Goal: Task Accomplishment & Management: Manage account settings

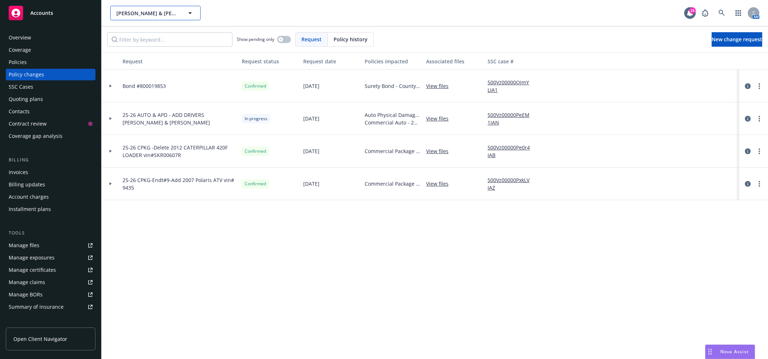
click at [168, 11] on span "[PERSON_NAME] & [PERSON_NAME] General Engineering" at bounding box center [147, 13] width 63 height 8
type input "custom de"
click at [162, 32] on strong "Custom Design Countertops" at bounding box center [153, 33] width 70 height 7
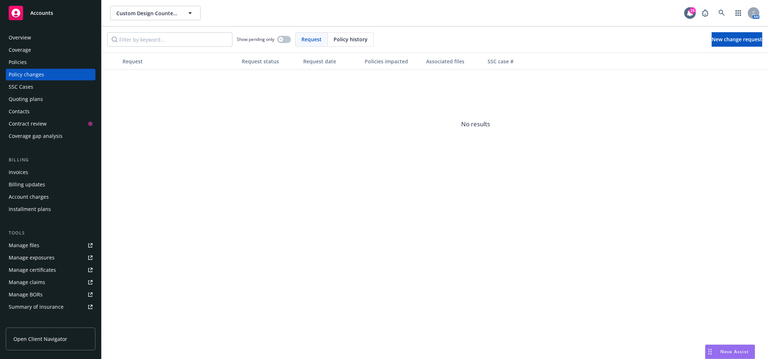
click at [53, 60] on div "Policies" at bounding box center [51, 62] width 84 height 12
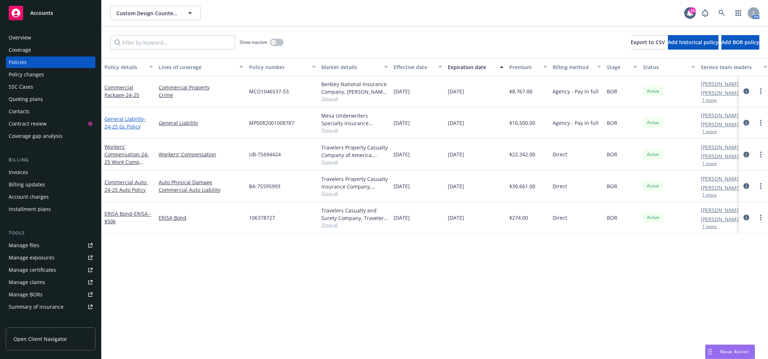
click at [132, 122] on span "- 24-25 GL Policy" at bounding box center [125, 122] width 41 height 14
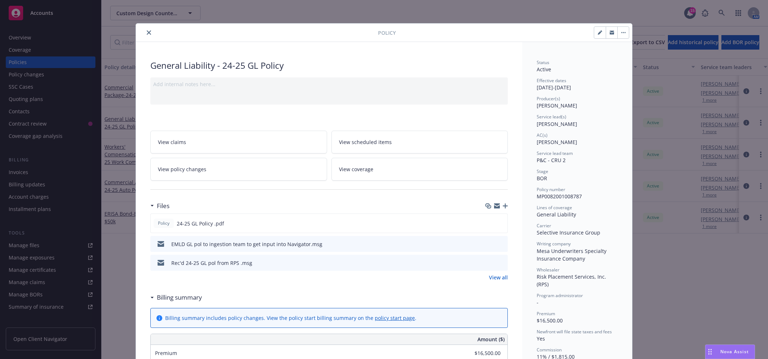
click at [148, 35] on button "close" at bounding box center [149, 32] width 9 height 9
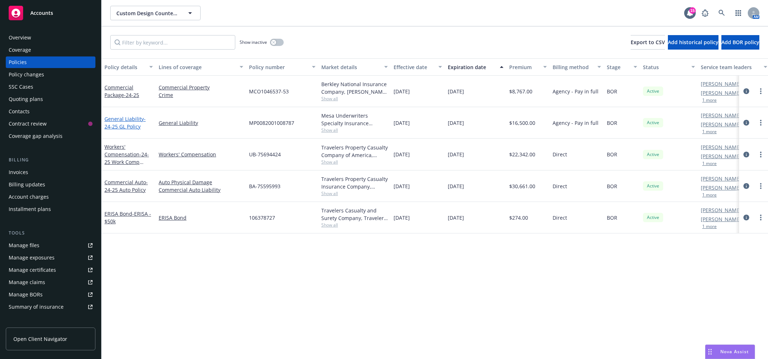
click at [121, 120] on link "General Liability - 24-25 GL Policy" at bounding box center [125, 122] width 41 height 14
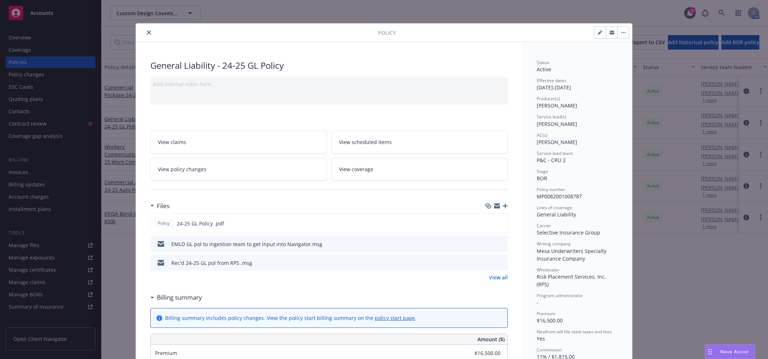
scroll to position [21, 0]
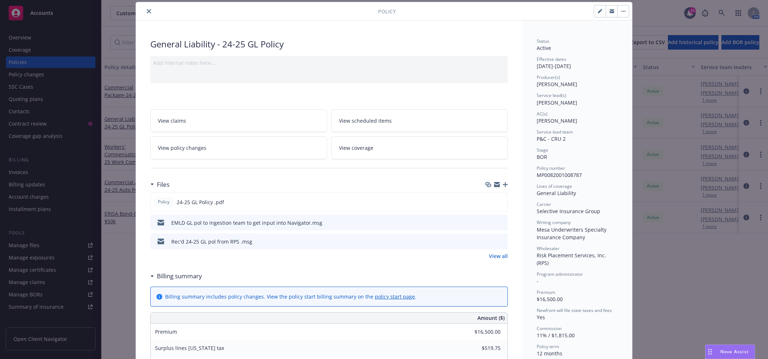
click at [410, 153] on link "View coverage" at bounding box center [420, 147] width 177 height 23
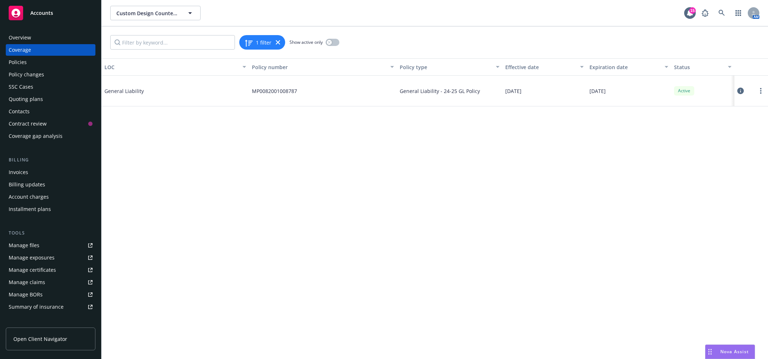
click at [742, 91] on icon at bounding box center [741, 91] width 7 height 7
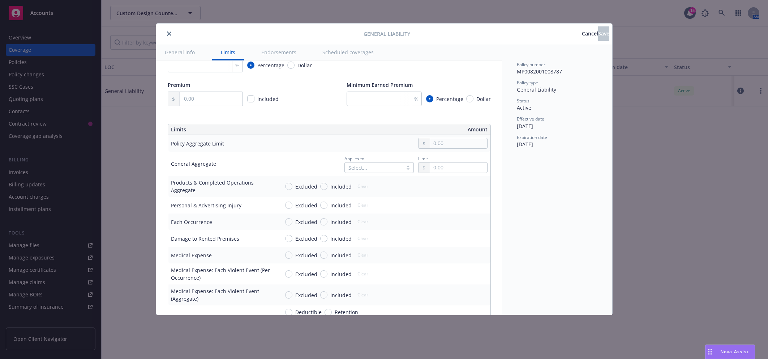
scroll to position [136, 0]
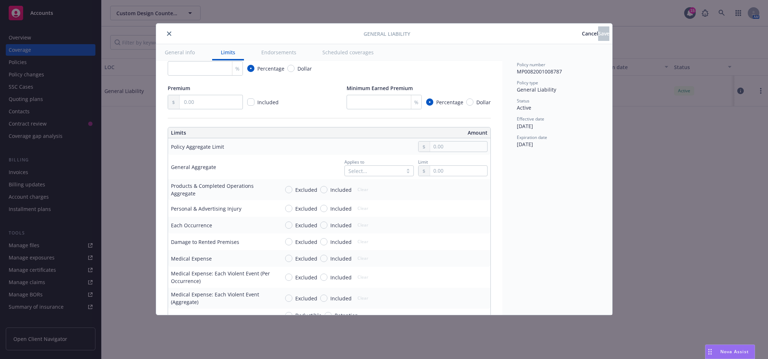
click at [378, 169] on div "Select..." at bounding box center [379, 170] width 69 height 11
click at [368, 213] on div "Per policy" at bounding box center [372, 214] width 61 height 8
click at [455, 169] on input "text" at bounding box center [458, 171] width 57 height 10
click at [441, 223] on button "$5,000,000.00" at bounding box center [449, 229] width 62 height 13
click at [443, 170] on input "5,000,000.00" at bounding box center [458, 171] width 57 height 10
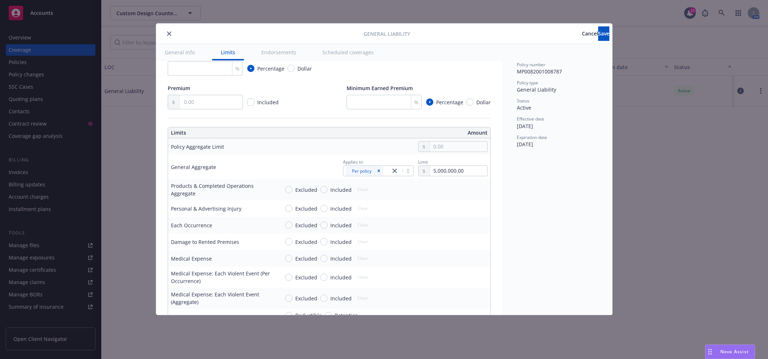
type input "2,000,000.00"
click at [453, 213] on button "$2,000,000.00" at bounding box center [449, 215] width 62 height 13
click at [325, 190] on input "Included" at bounding box center [323, 189] width 7 height 7
radio input "true"
click at [442, 192] on input "text" at bounding box center [458, 189] width 57 height 10
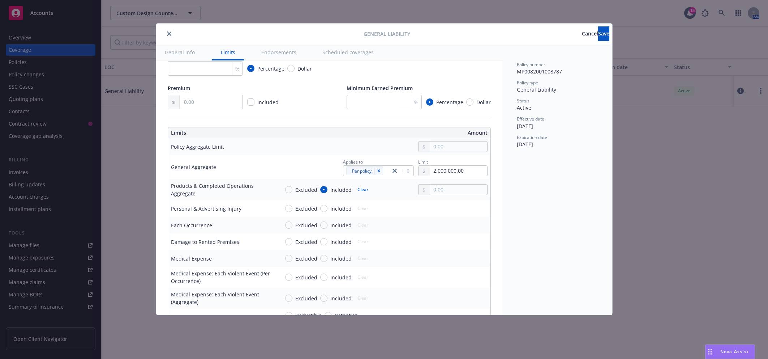
type input "2,000,000.00"
click at [442, 232] on button "$2,000,000.00" at bounding box center [449, 233] width 62 height 13
click at [324, 208] on input "Included" at bounding box center [323, 208] width 7 height 7
radio input "true"
click at [466, 209] on input "text" at bounding box center [458, 208] width 57 height 10
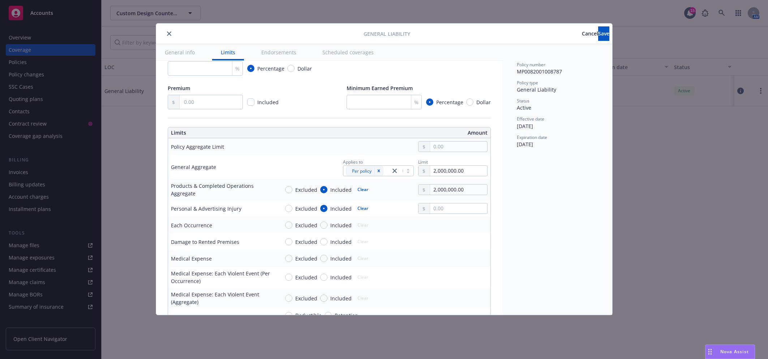
type input "1,000,000.00"
click at [444, 241] on button "$1,000,000.00" at bounding box center [449, 240] width 62 height 13
click at [332, 225] on span "Included" at bounding box center [341, 225] width 21 height 8
click at [328, 225] on input "Included" at bounding box center [323, 224] width 7 height 7
radio input "true"
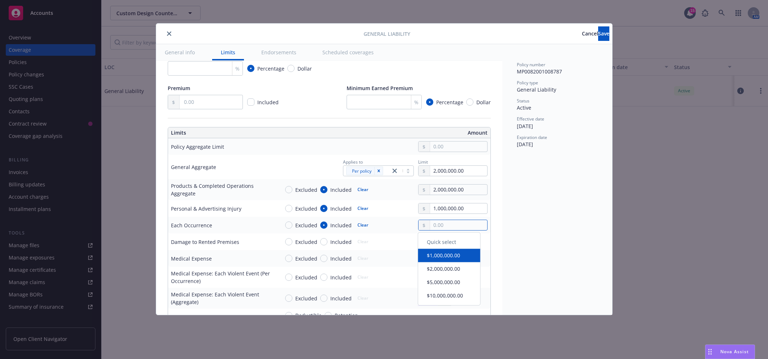
click at [460, 225] on input "text" at bounding box center [458, 225] width 57 height 10
type input "1,000,000.00"
click at [447, 256] on button "$1,000,000.00" at bounding box center [449, 255] width 62 height 13
click at [328, 242] on span "Included" at bounding box center [340, 242] width 24 height 8
click at [327, 242] on input "Included" at bounding box center [323, 241] width 7 height 7
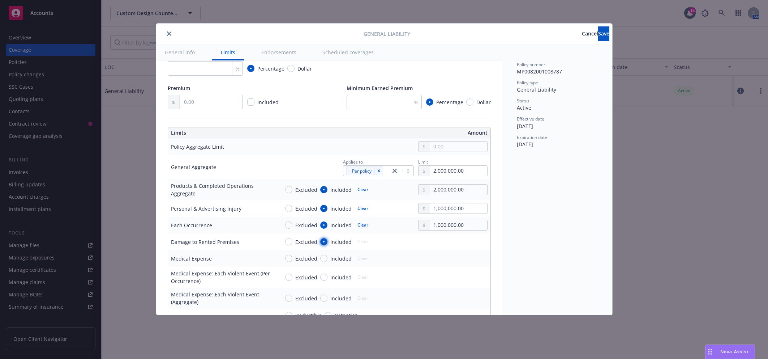
radio input "true"
click at [453, 238] on input "text" at bounding box center [458, 242] width 57 height 10
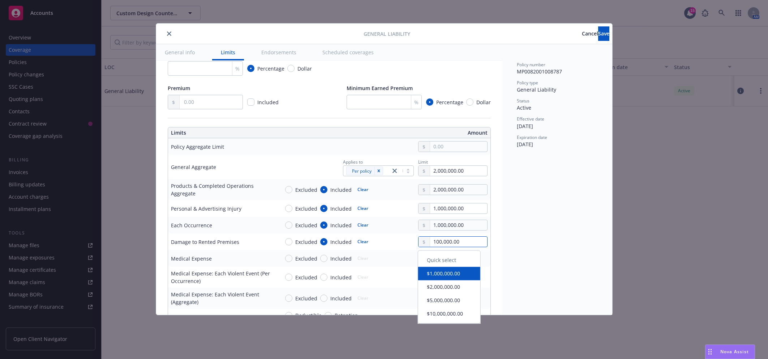
type input "100,000.00"
click at [324, 259] on input "Included" at bounding box center [323, 258] width 7 height 7
radio input "true"
click at [438, 260] on input "text" at bounding box center [458, 258] width 57 height 10
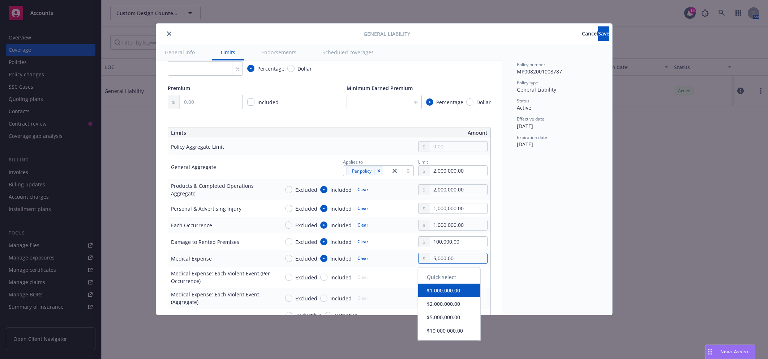
type input "5,000.00"
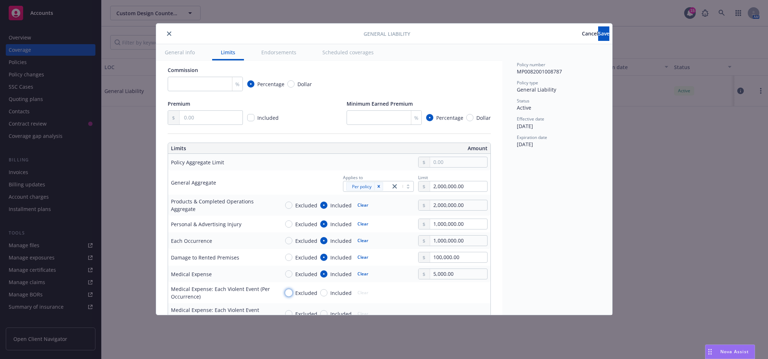
scroll to position [90, 0]
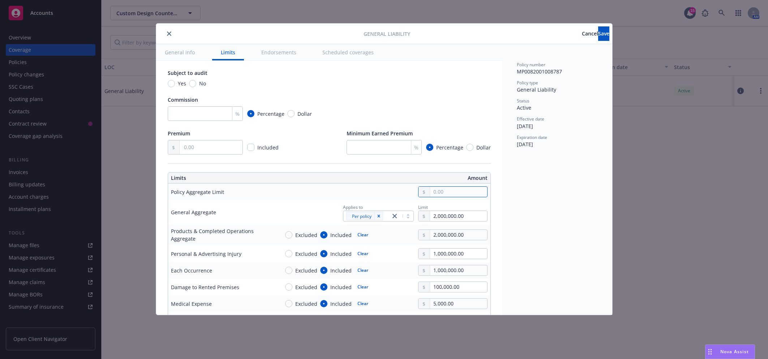
click at [455, 194] on input "text" at bounding box center [458, 192] width 57 height 10
type input "2,000,000.00"
click at [449, 237] on button "$2,000,000.00" at bounding box center [449, 236] width 62 height 13
click at [376, 218] on icon "Remove [object Object]" at bounding box center [378, 215] width 5 height 5
type input "pro"
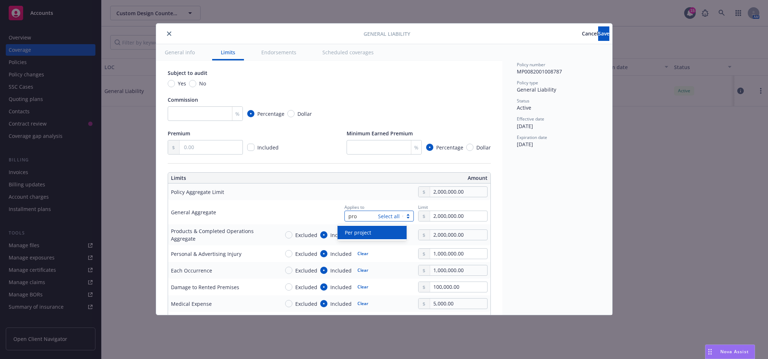
click at [366, 237] on div "Per project" at bounding box center [372, 232] width 69 height 13
click at [358, 184] on td "2,000,000.00" at bounding box center [384, 191] width 214 height 17
click at [599, 38] on button "Save" at bounding box center [604, 33] width 11 height 14
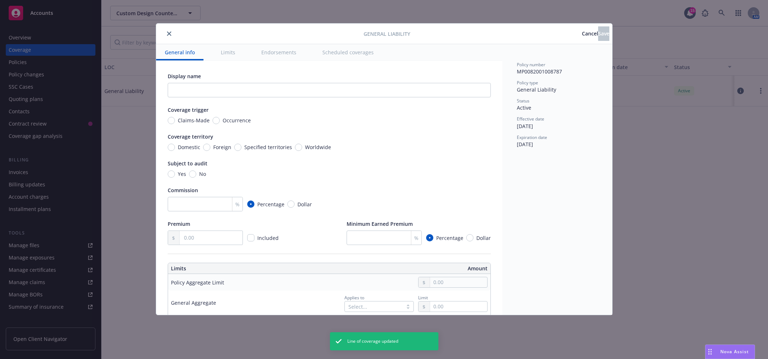
type input "2,000,000.00"
radio input "true"
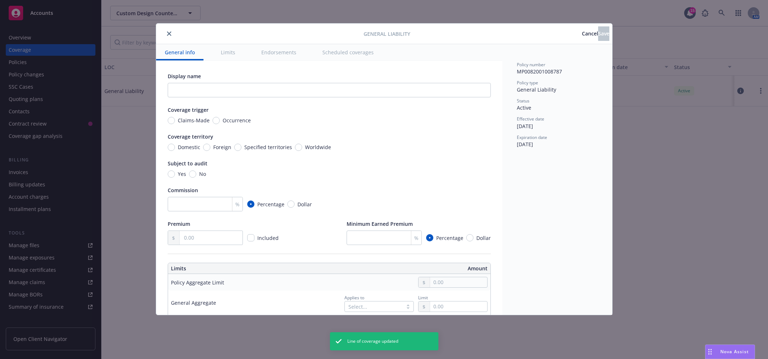
radio input "true"
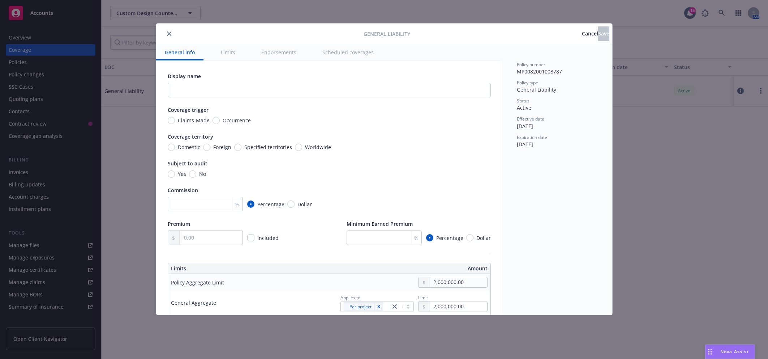
click at [167, 34] on icon "close" at bounding box center [169, 33] width 4 height 4
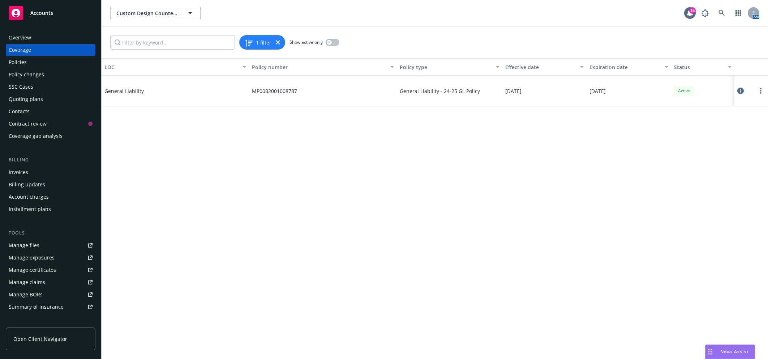
click at [36, 63] on div "Policies" at bounding box center [51, 62] width 84 height 12
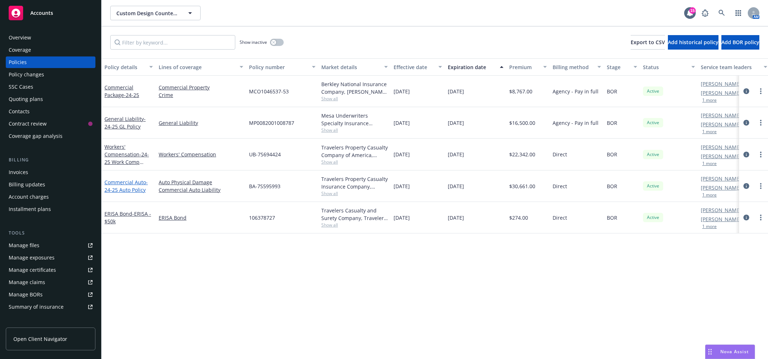
click at [127, 186] on span "- 24-25 Auto Policy" at bounding box center [126, 186] width 43 height 14
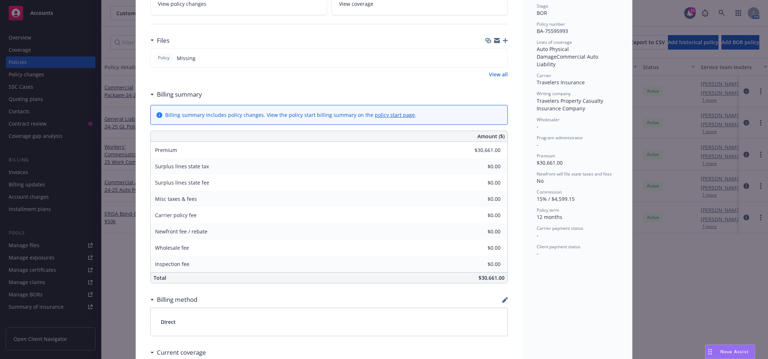
scroll to position [281, 0]
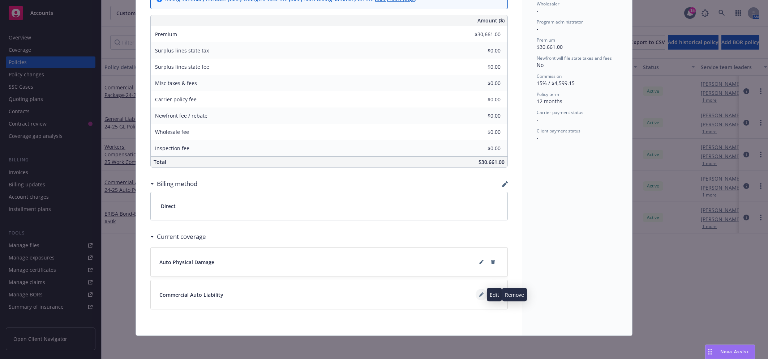
click at [480, 293] on button at bounding box center [482, 295] width 12 height 12
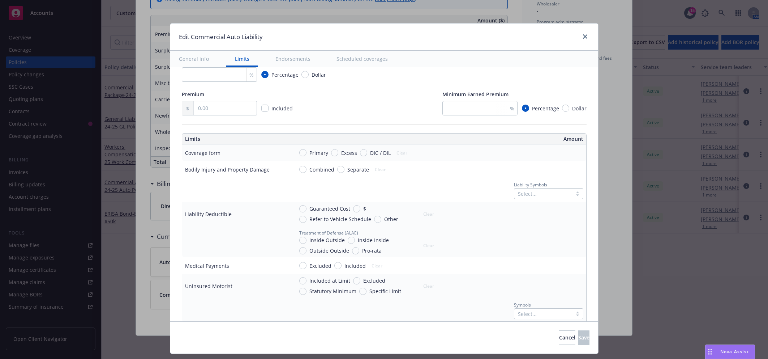
scroll to position [165, 0]
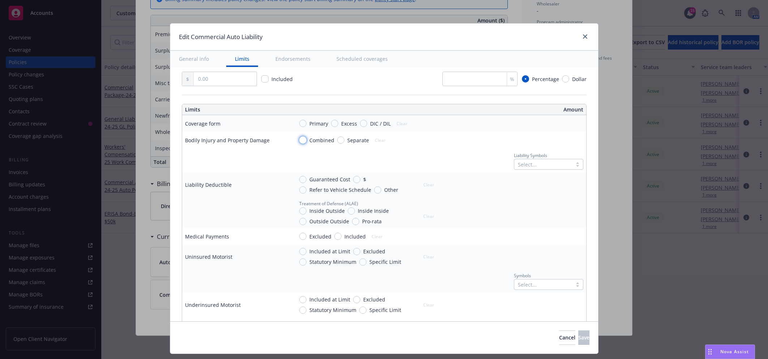
drag, startPoint x: 296, startPoint y: 140, endPoint x: 495, endPoint y: 139, distance: 199.3
click at [299, 139] on input "Combined" at bounding box center [302, 139] width 7 height 7
radio input "true"
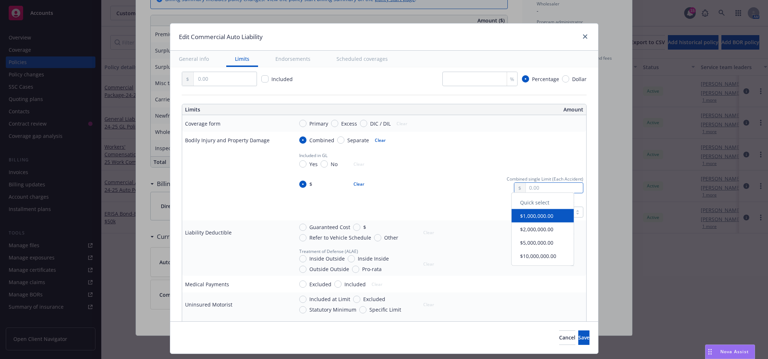
click at [533, 191] on input "text" at bounding box center [554, 188] width 57 height 10
type input "1,000,000.00"
click at [538, 219] on button "$1,000,000.00" at bounding box center [543, 217] width 62 height 13
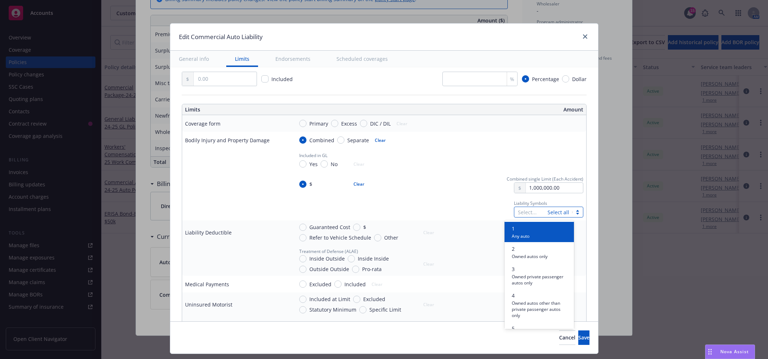
click at [540, 209] on div "Select... Select all" at bounding box center [548, 211] width 69 height 11
click at [529, 238] on span "Any auto" at bounding box center [521, 235] width 18 height 7
click at [412, 182] on div "$ Clear" at bounding box center [366, 184] width 145 height 18
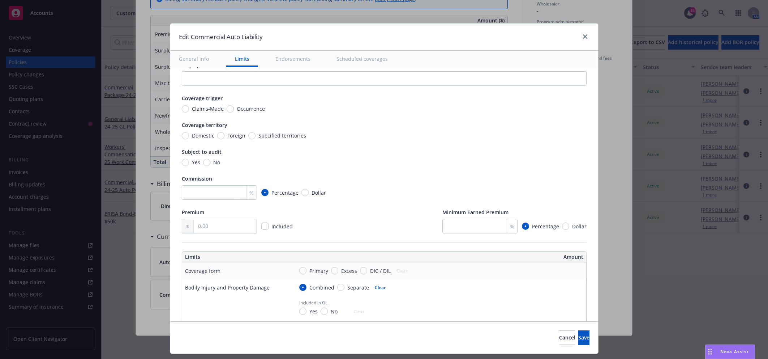
scroll to position [0, 0]
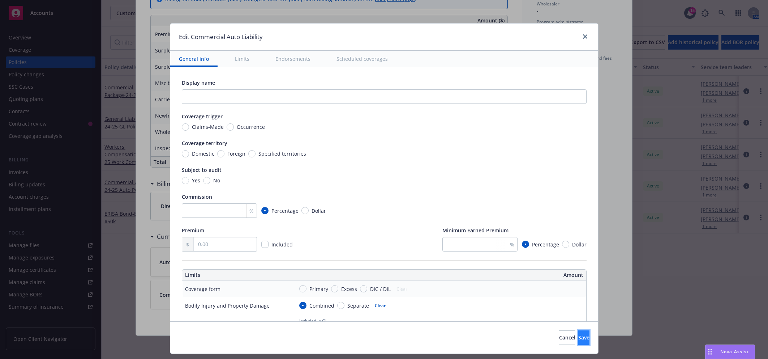
click at [579, 340] on span "Save" at bounding box center [584, 337] width 11 height 7
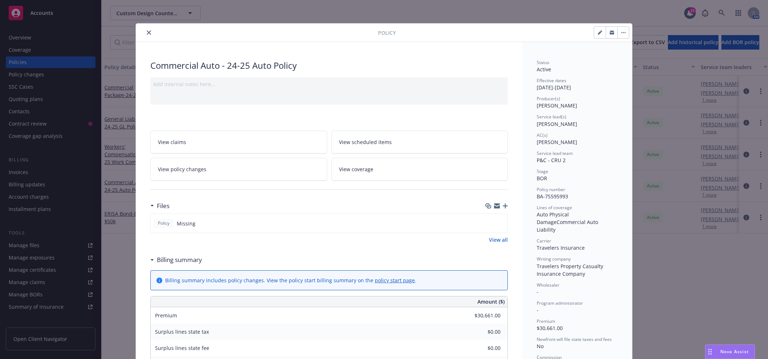
click at [147, 33] on icon "close" at bounding box center [149, 32] width 4 height 4
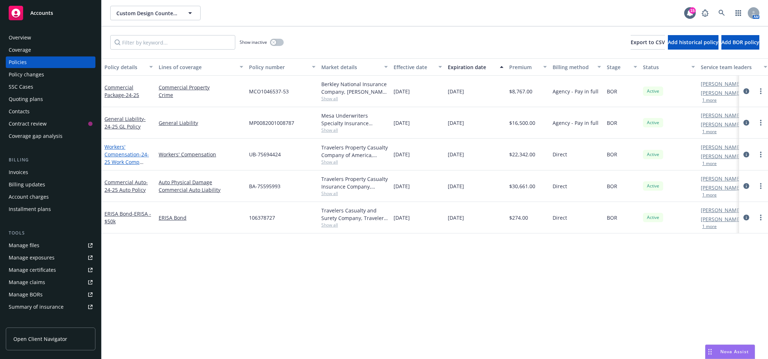
click at [118, 157] on link "Workers' Compensation - 24-25 Work Comp Policy" at bounding box center [127, 158] width 44 height 30
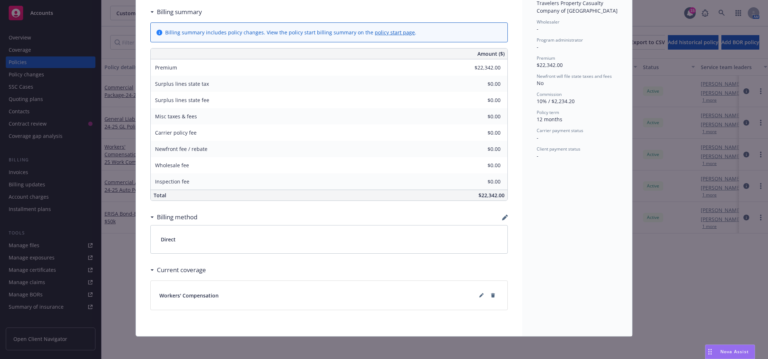
scroll to position [249, 0]
click at [482, 293] on icon at bounding box center [483, 293] width 2 height 2
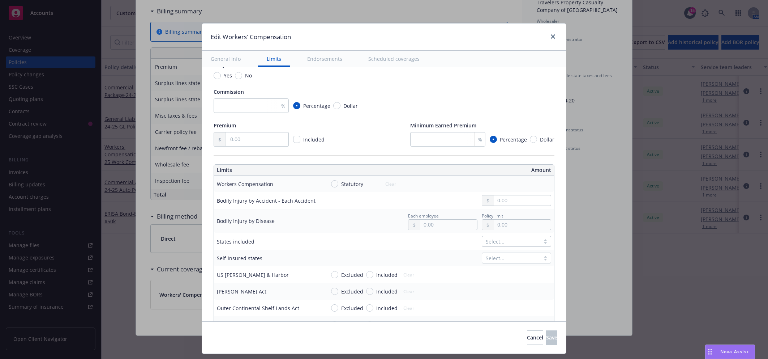
scroll to position [106, 0]
drag, startPoint x: 328, startPoint y: 183, endPoint x: 381, endPoint y: 197, distance: 54.3
click at [331, 183] on input "Statutory" at bounding box center [334, 182] width 7 height 7
radio input "true"
click at [495, 200] on input "text" at bounding box center [522, 200] width 57 height 10
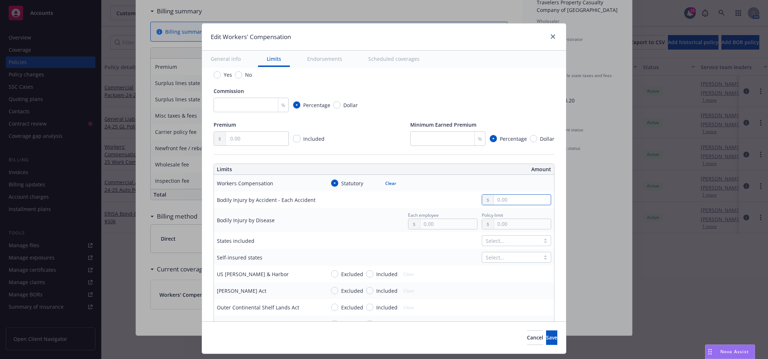
type input "1,000,000.00"
click at [426, 222] on input "text" at bounding box center [449, 224] width 57 height 10
type input "1,000,000.00"
click at [446, 254] on button "$1,000,000.00" at bounding box center [438, 255] width 62 height 13
click at [502, 226] on input "text" at bounding box center [522, 224] width 57 height 10
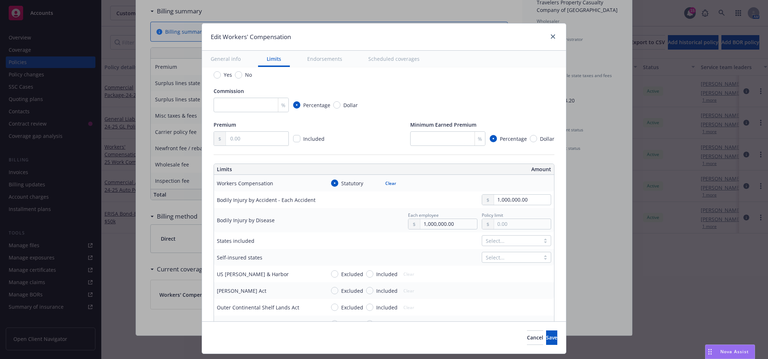
type input "1,000,000.00"
click at [502, 254] on button "$1,000,000.00" at bounding box center [512, 255] width 62 height 13
drag, startPoint x: 534, startPoint y: 333, endPoint x: 534, endPoint y: 326, distance: 7.2
click at [546, 335] on span "Save" at bounding box center [551, 337] width 11 height 7
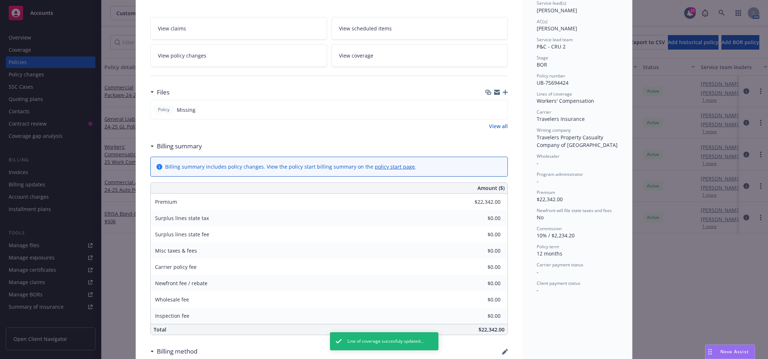
scroll to position [0, 0]
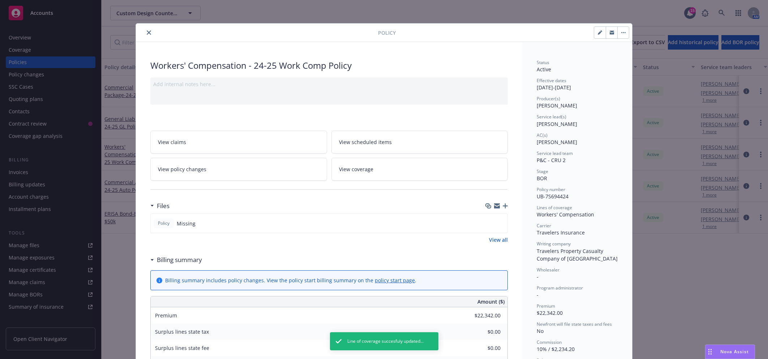
click at [145, 35] on button "close" at bounding box center [149, 32] width 9 height 9
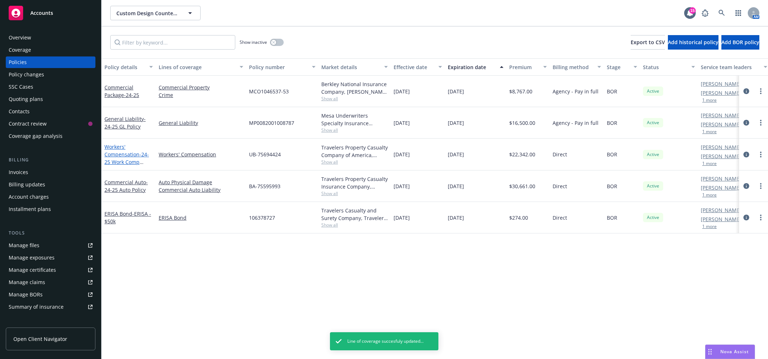
click at [115, 155] on link "Workers' Compensation - 24-25 Work Comp Policy" at bounding box center [127, 158] width 44 height 30
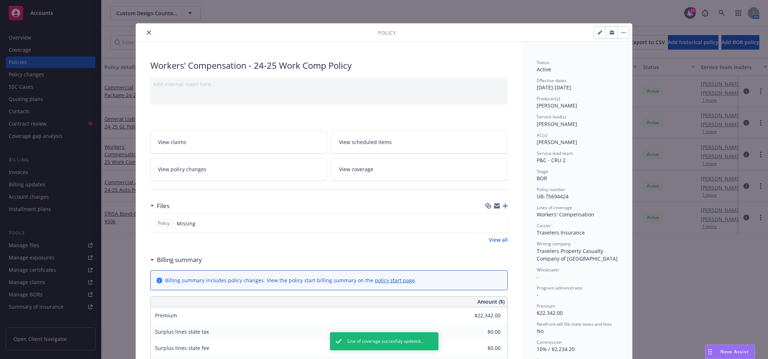
scroll to position [21, 0]
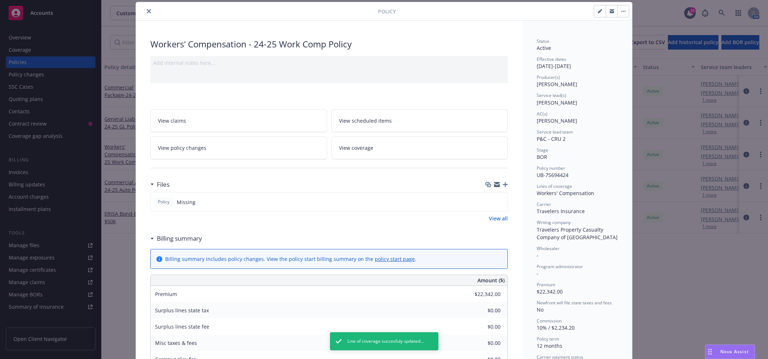
click at [147, 12] on icon "close" at bounding box center [149, 11] width 4 height 4
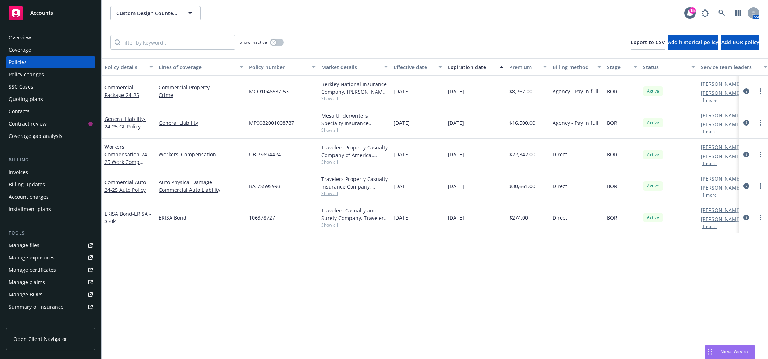
click at [30, 243] on div "Manage files" at bounding box center [24, 245] width 31 height 12
